Goal: Task Accomplishment & Management: Manage account settings

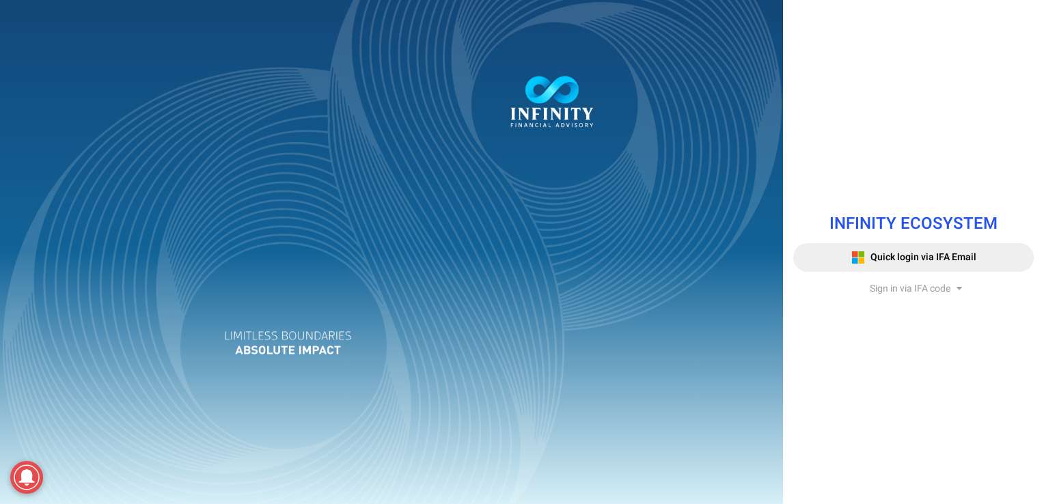
click at [875, 293] on span "Sign in via IFA code" at bounding box center [909, 288] width 81 height 14
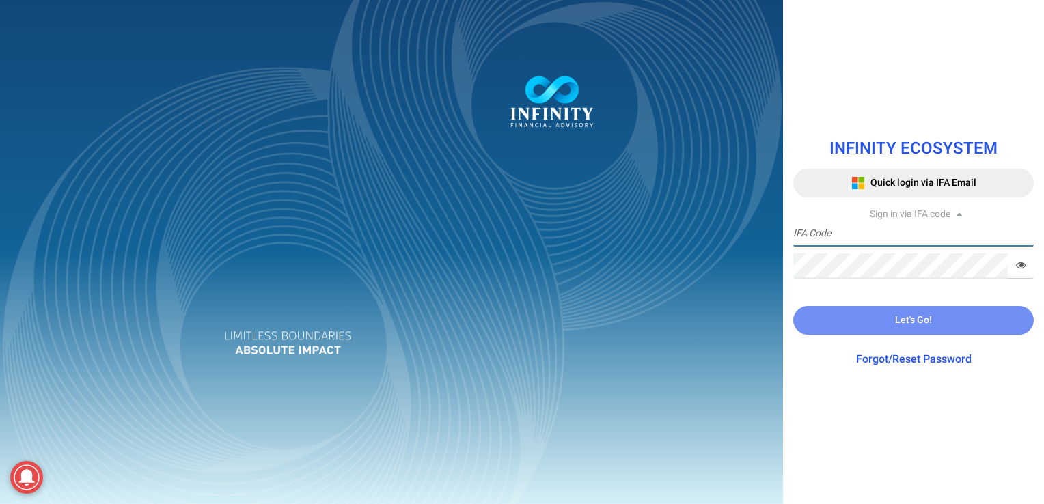
click at [882, 234] on input "text" at bounding box center [913, 233] width 240 height 25
click at [833, 232] on input "text" at bounding box center [913, 233] width 240 height 25
type input "AD2277"
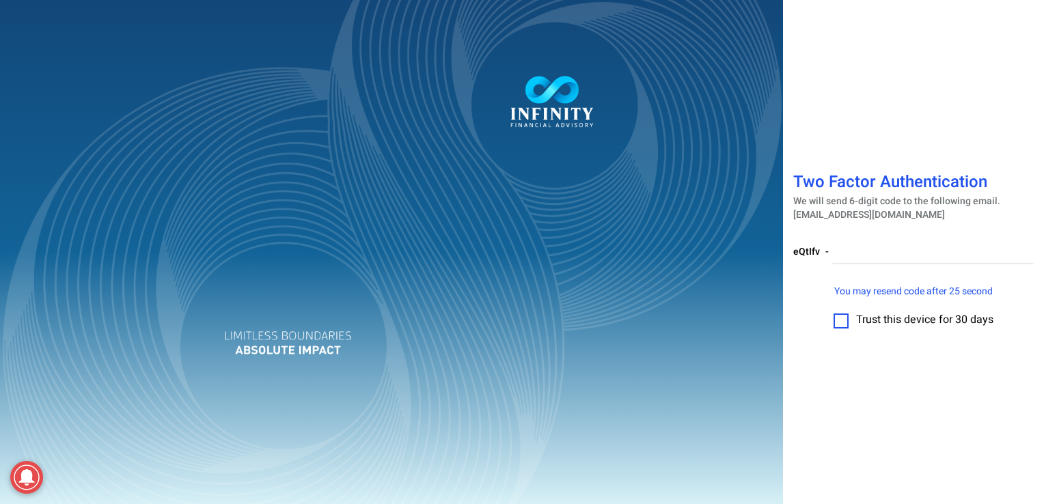
click at [838, 321] on label at bounding box center [840, 320] width 15 height 15
click at [841, 316] on input "checkbox" at bounding box center [841, 316] width 0 height 0
click at [865, 249] on input "number" at bounding box center [932, 251] width 201 height 25
paste input "707591"
type input "707591"
